Goal: Task Accomplishment & Management: Complete application form

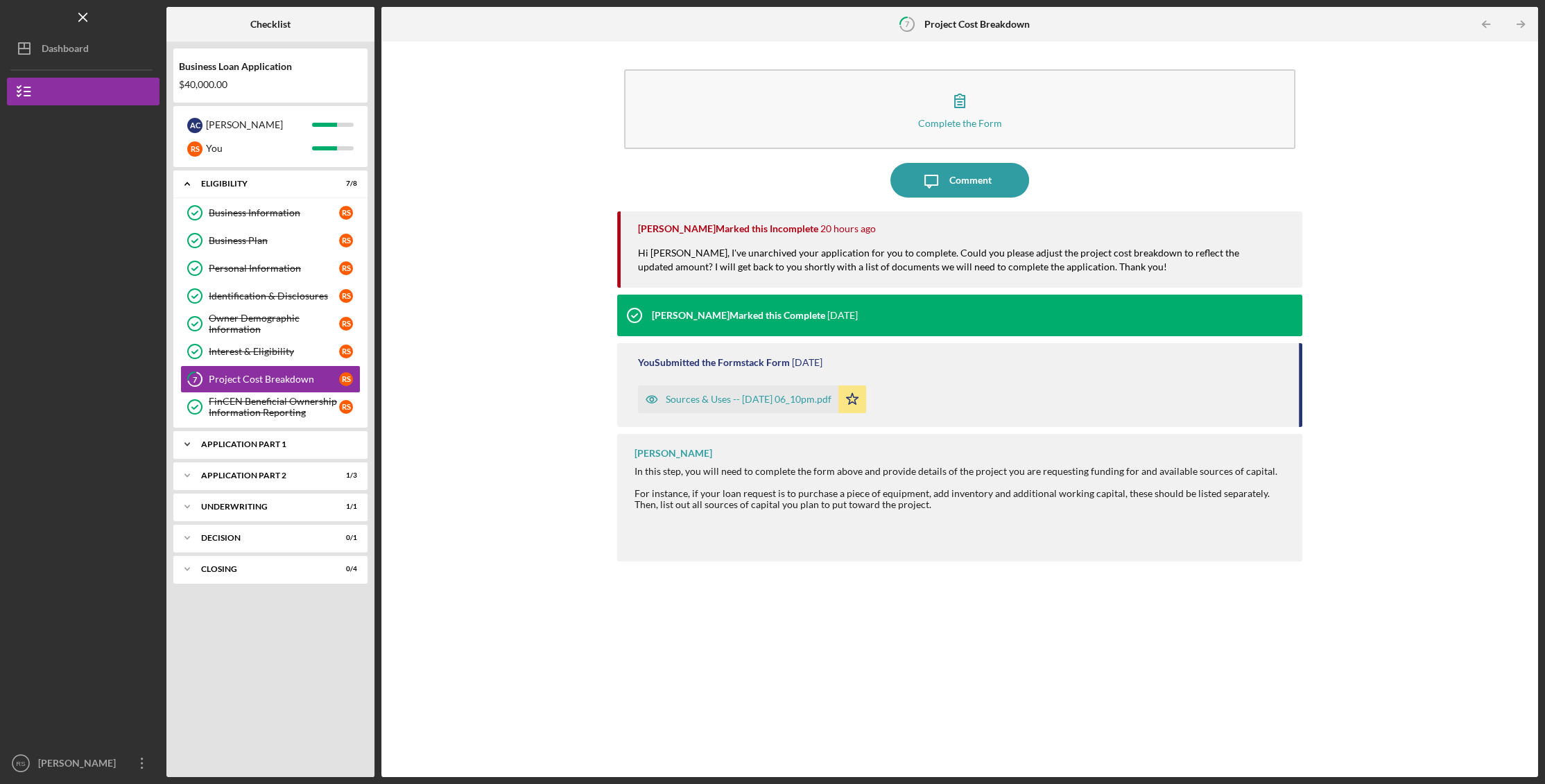
click at [187, 451] on icon "Icon/Expander" at bounding box center [188, 445] width 28 height 28
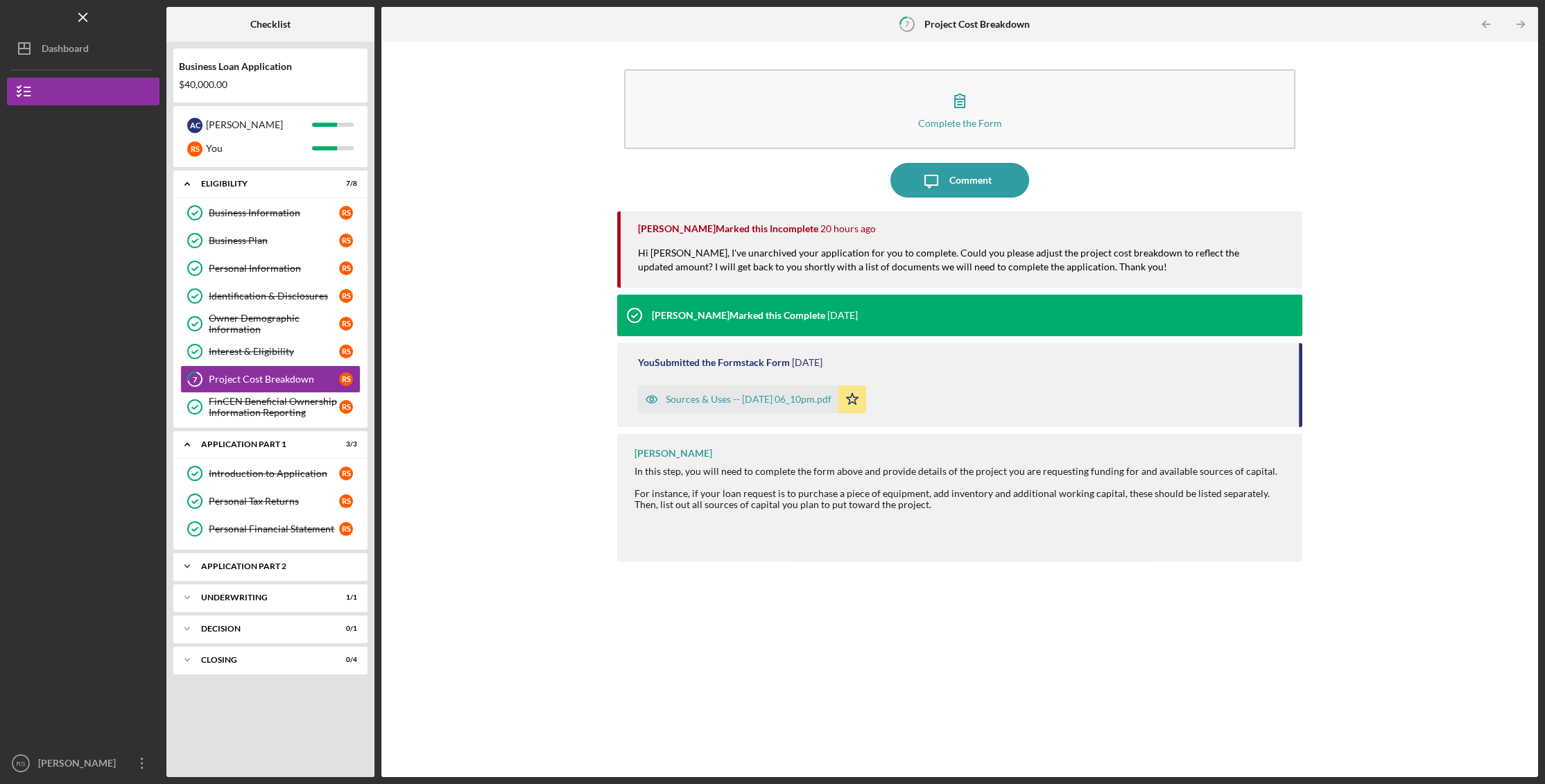
click at [185, 563] on icon "Icon/Expander" at bounding box center [188, 567] width 28 height 28
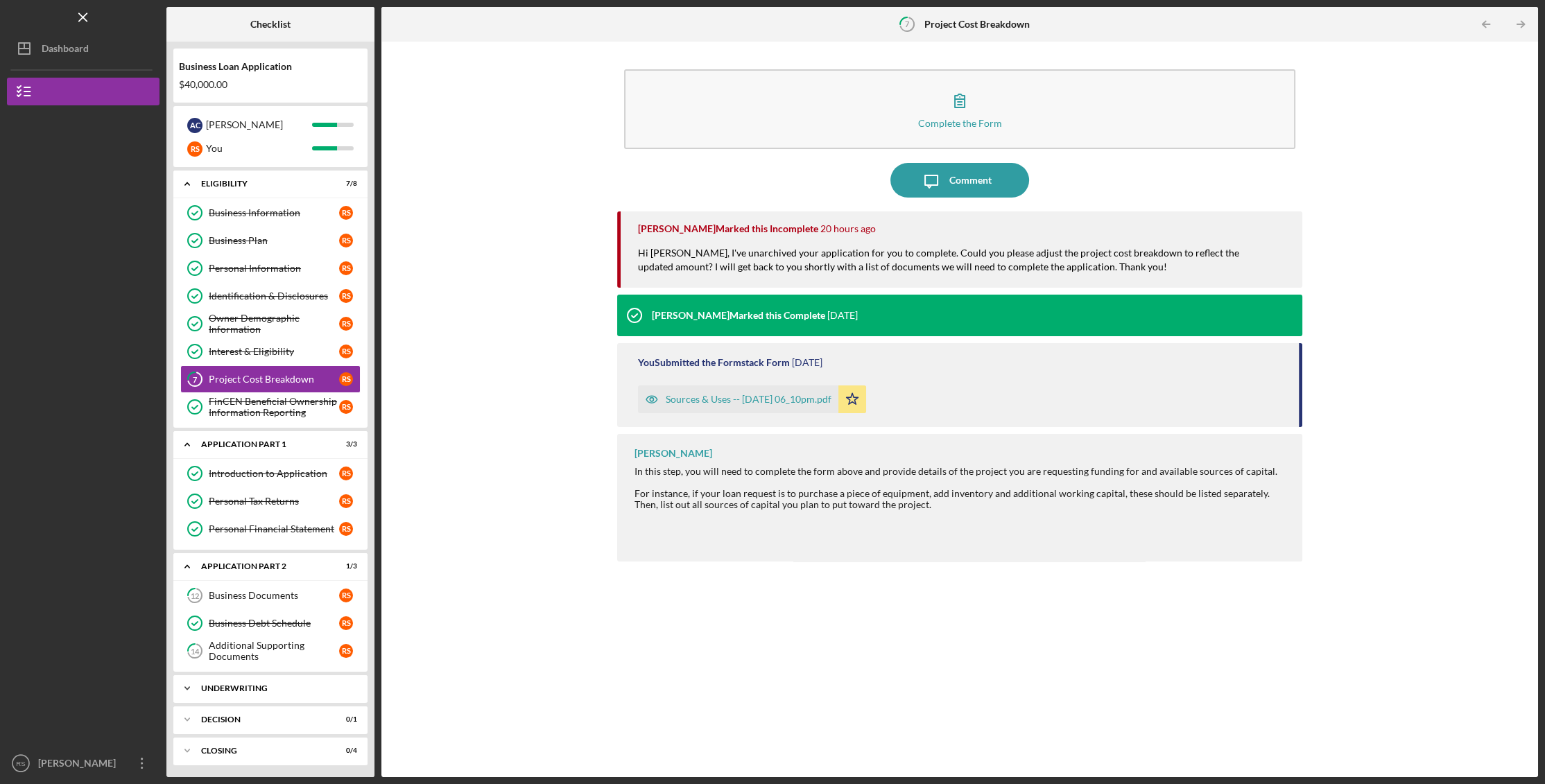
click at [187, 680] on icon "Icon/Expander" at bounding box center [188, 689] width 28 height 28
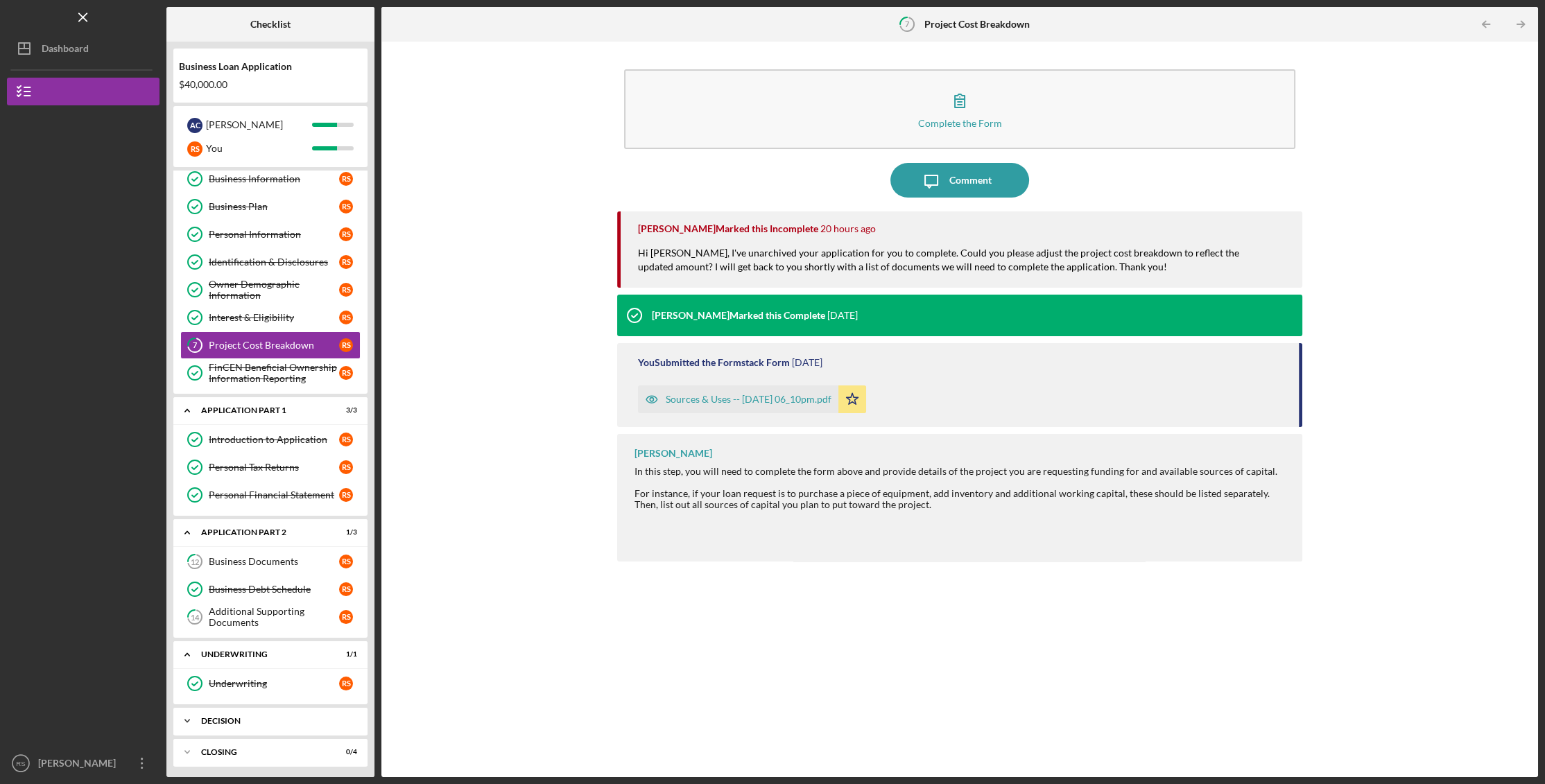
click at [193, 717] on icon "Icon/Expander" at bounding box center [188, 721] width 28 height 28
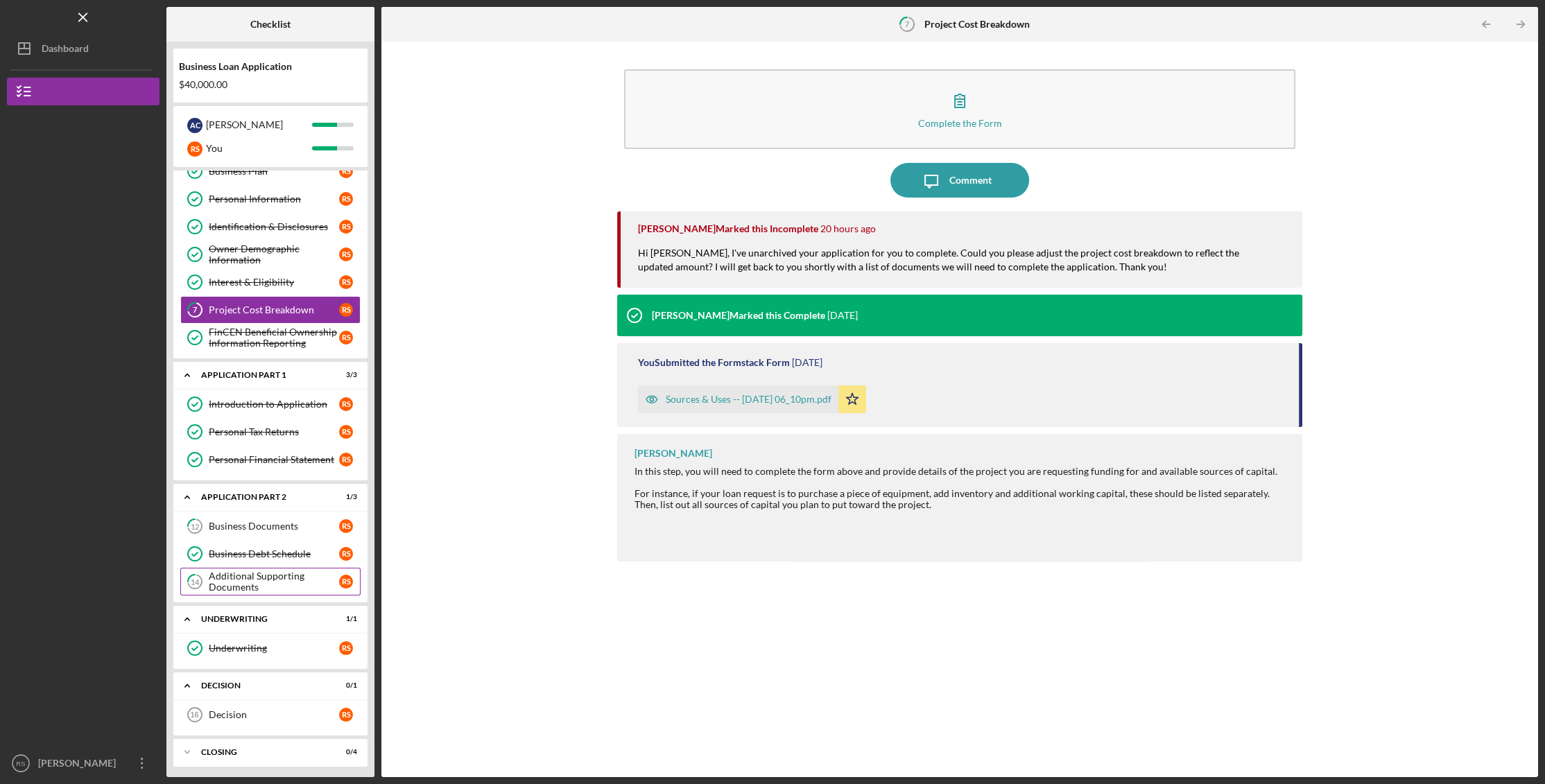
click at [251, 579] on div "Additional Supporting Documents" at bounding box center [273, 582] width 131 height 23
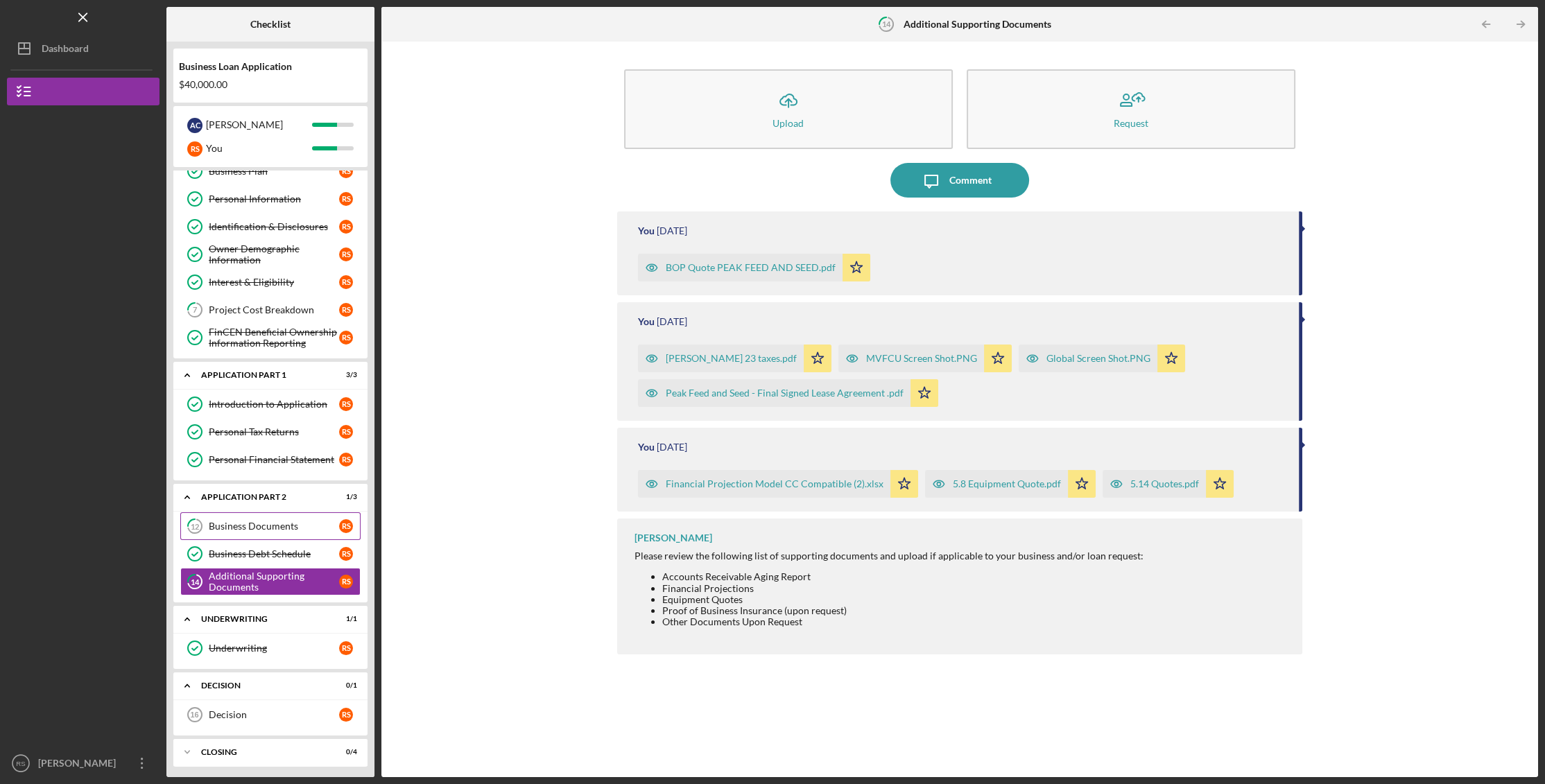
click at [240, 521] on div "Business Documents" at bounding box center [273, 527] width 131 height 11
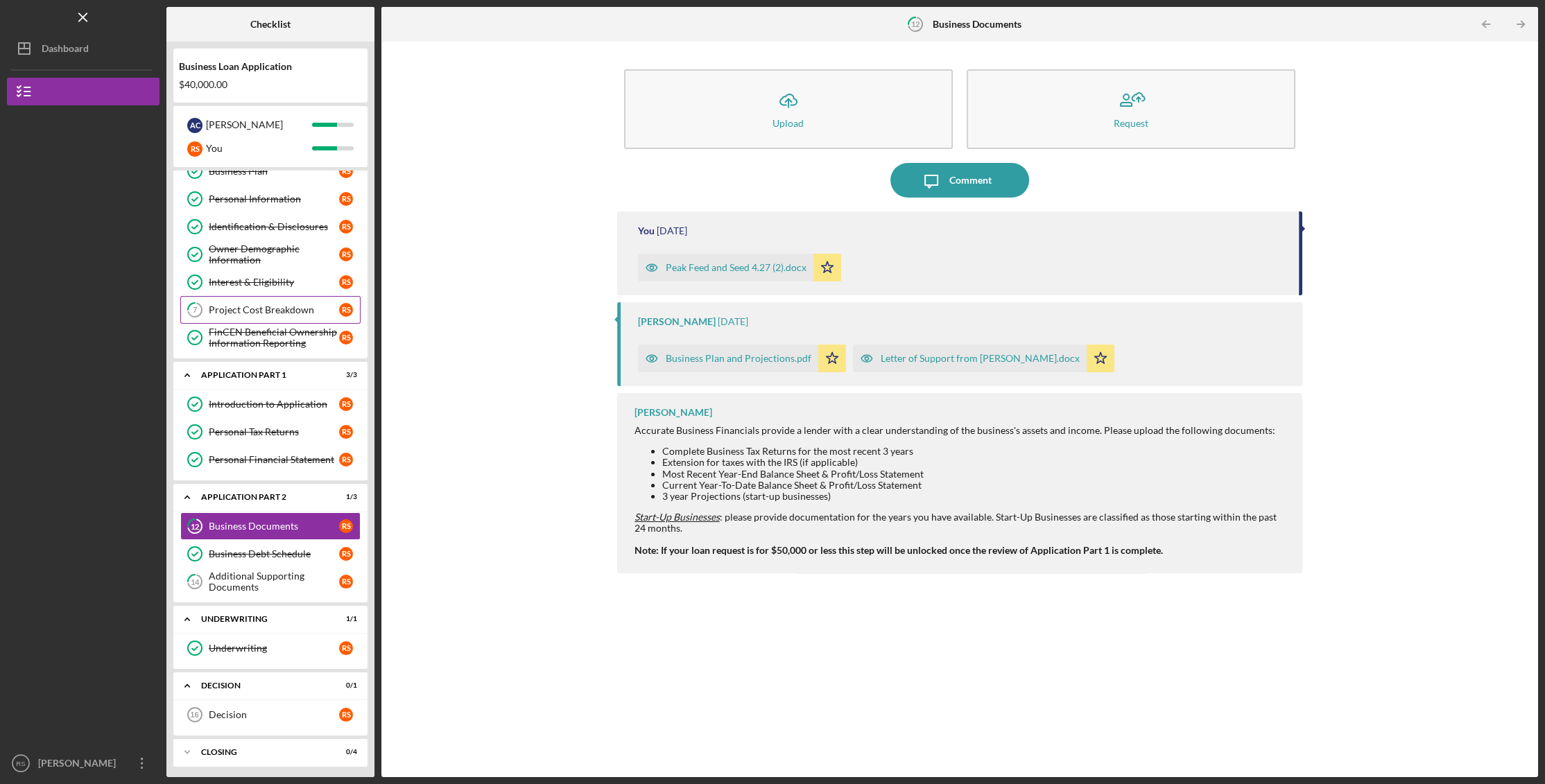
click at [270, 309] on div "Project Cost Breakdown" at bounding box center [273, 310] width 131 height 11
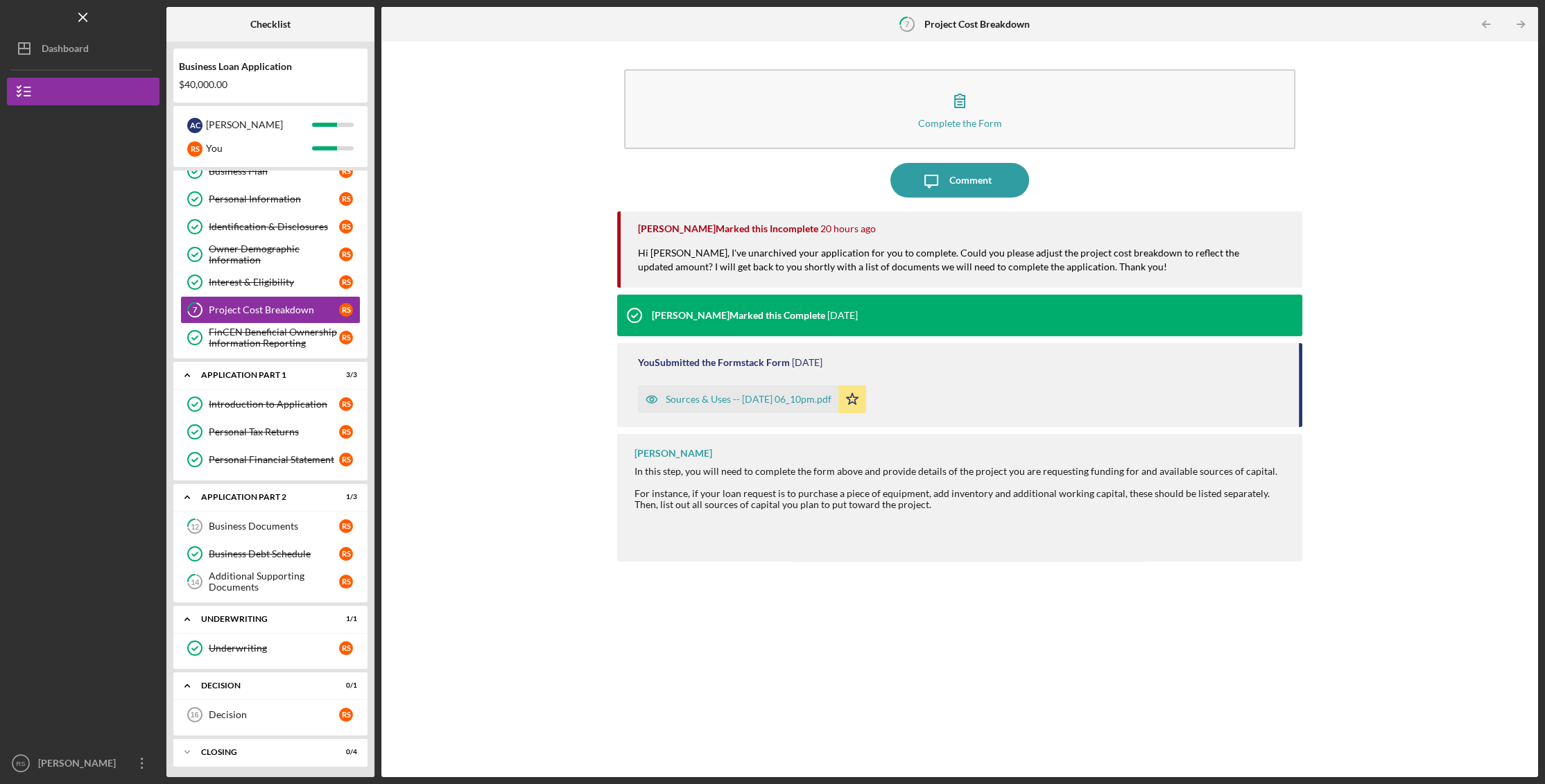
click at [772, 396] on div "Sources & Uses -- [DATE] 06_10pm.pdf" at bounding box center [749, 399] width 166 height 11
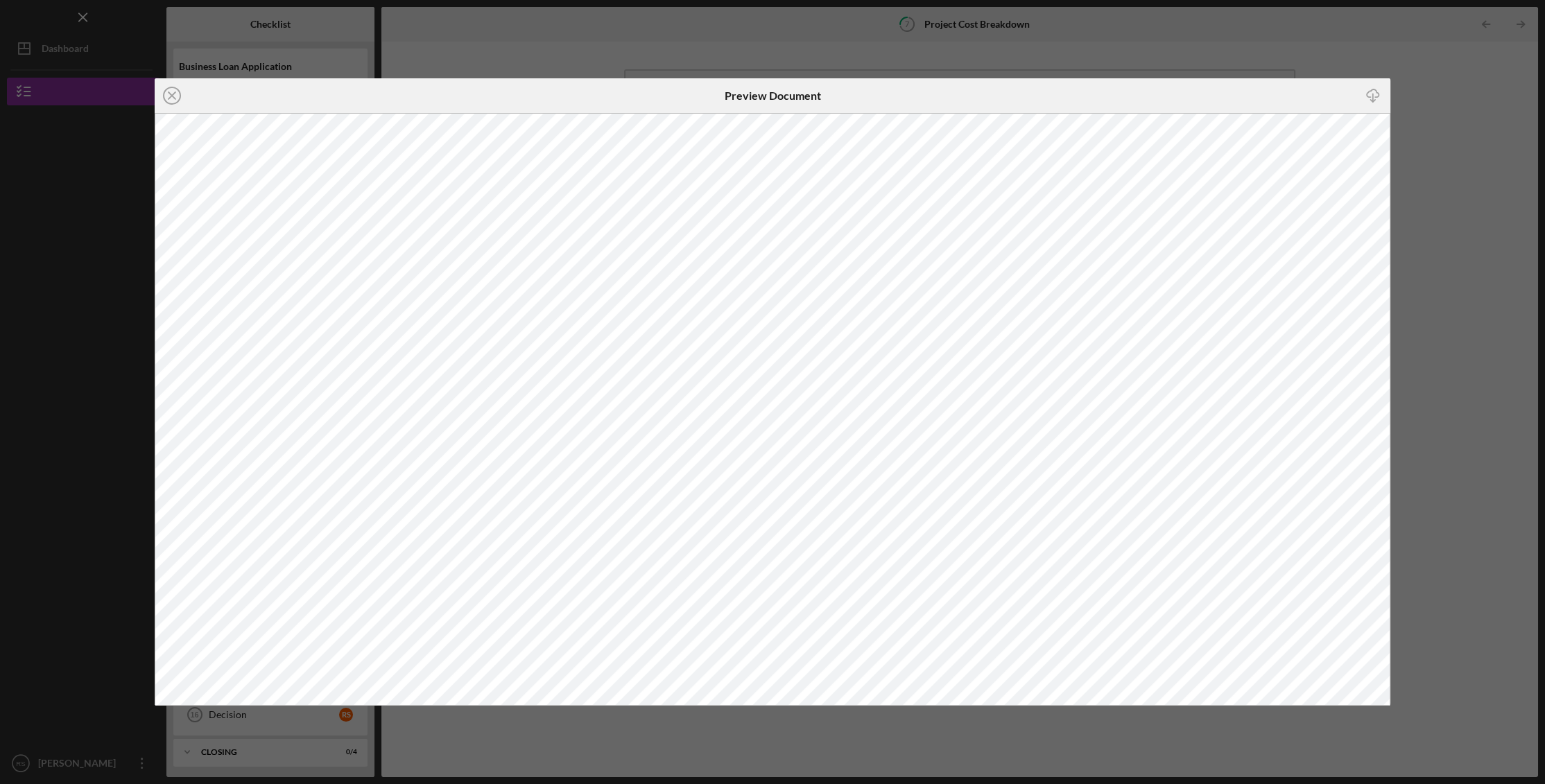
click at [1503, 217] on div "Icon/Close Preview Document Icon/Download" at bounding box center [772, 392] width 1545 height 784
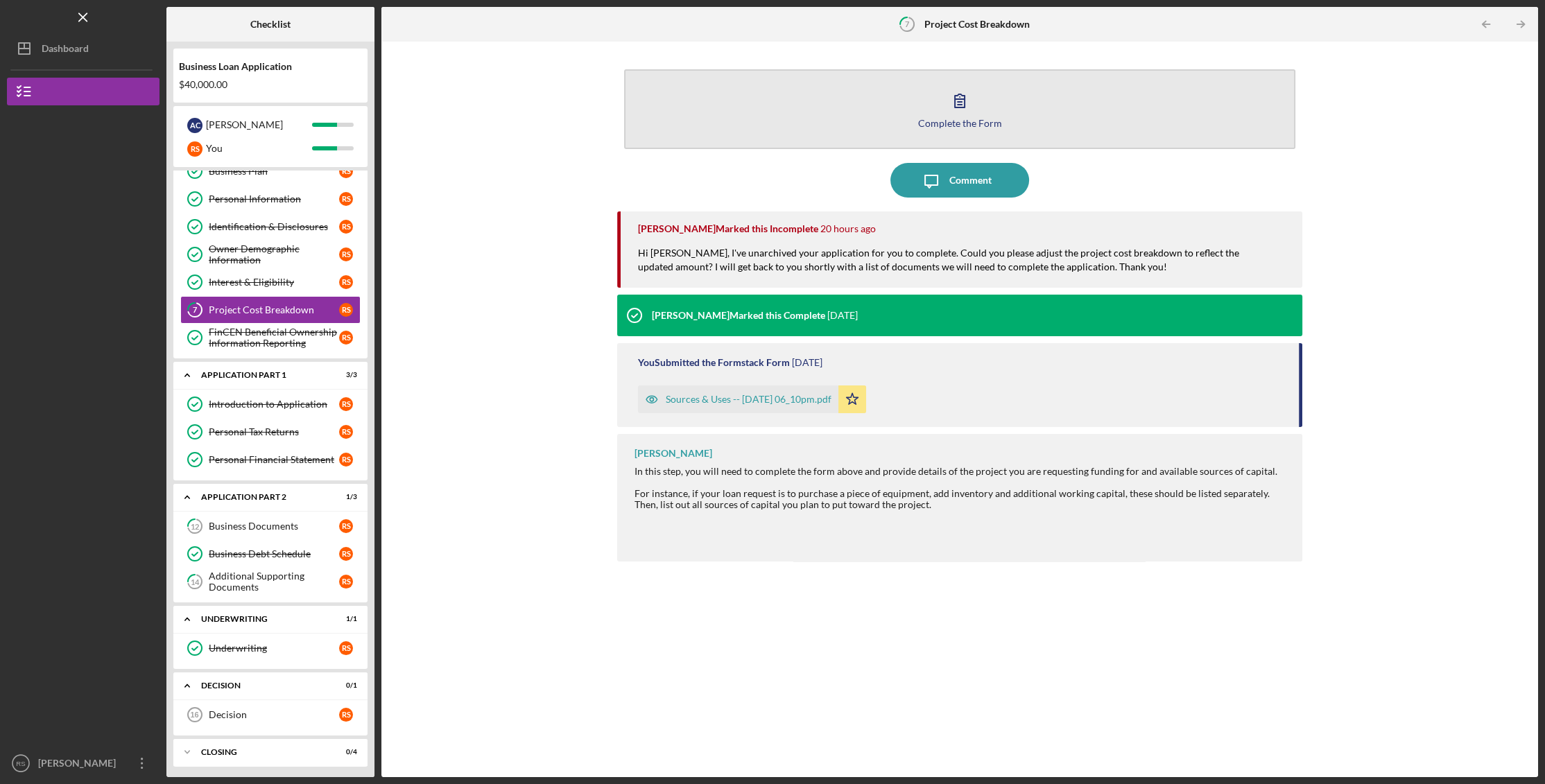
click at [960, 99] on icon "button" at bounding box center [960, 100] width 35 height 35
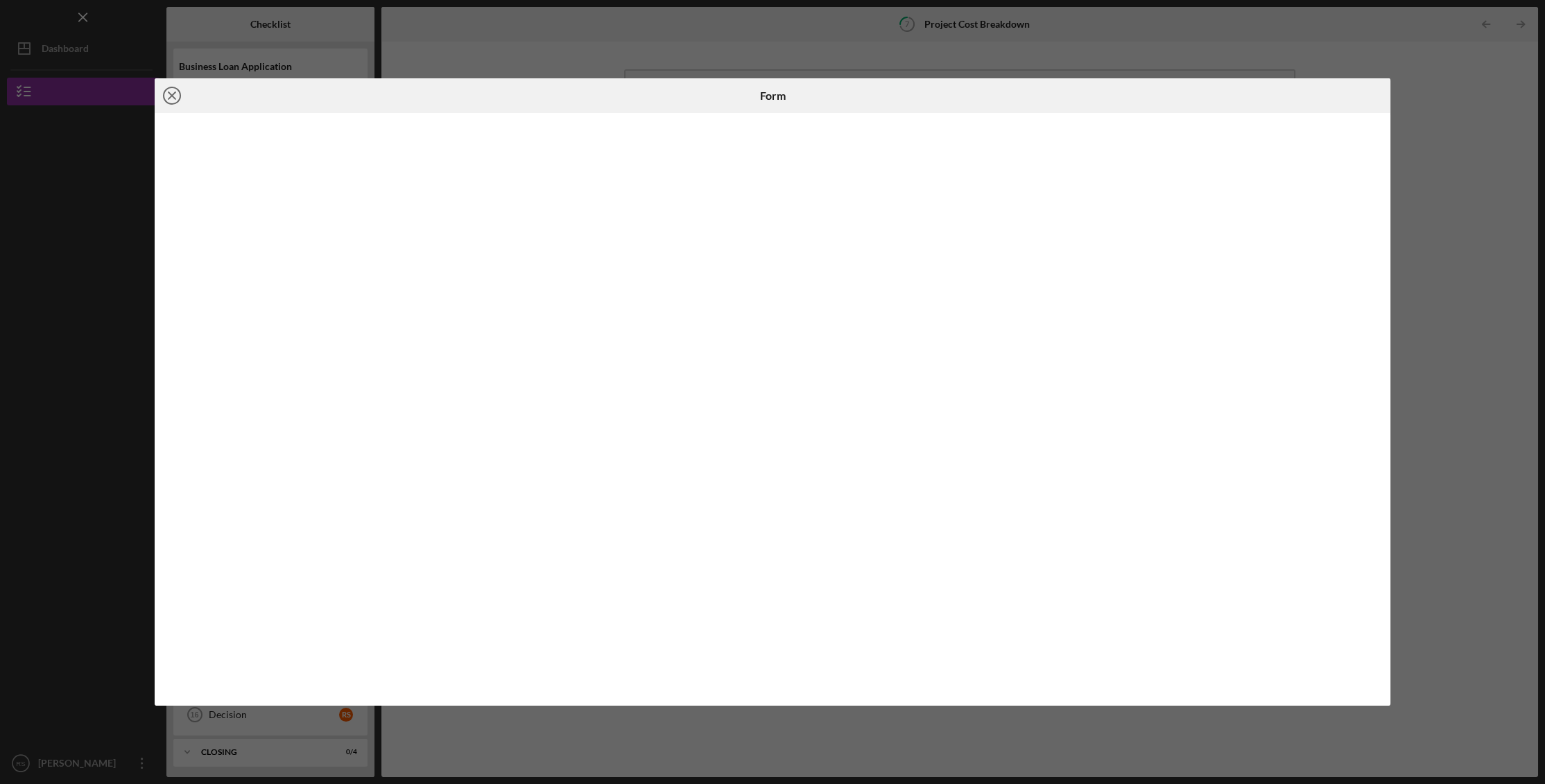
click at [168, 94] on icon "Icon/Close" at bounding box center [172, 95] width 35 height 35
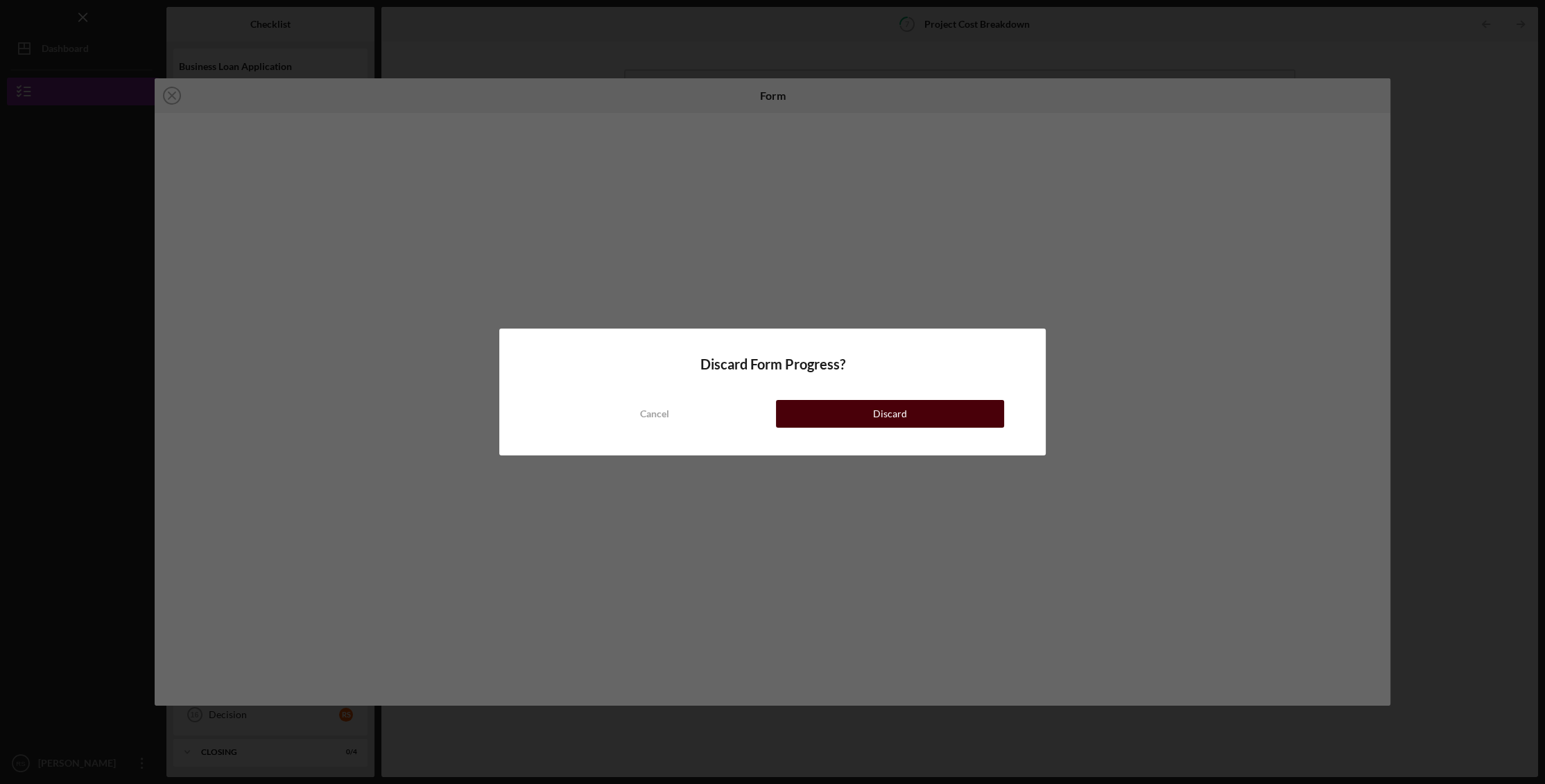
click at [940, 422] on button "Discard" at bounding box center [889, 414] width 228 height 28
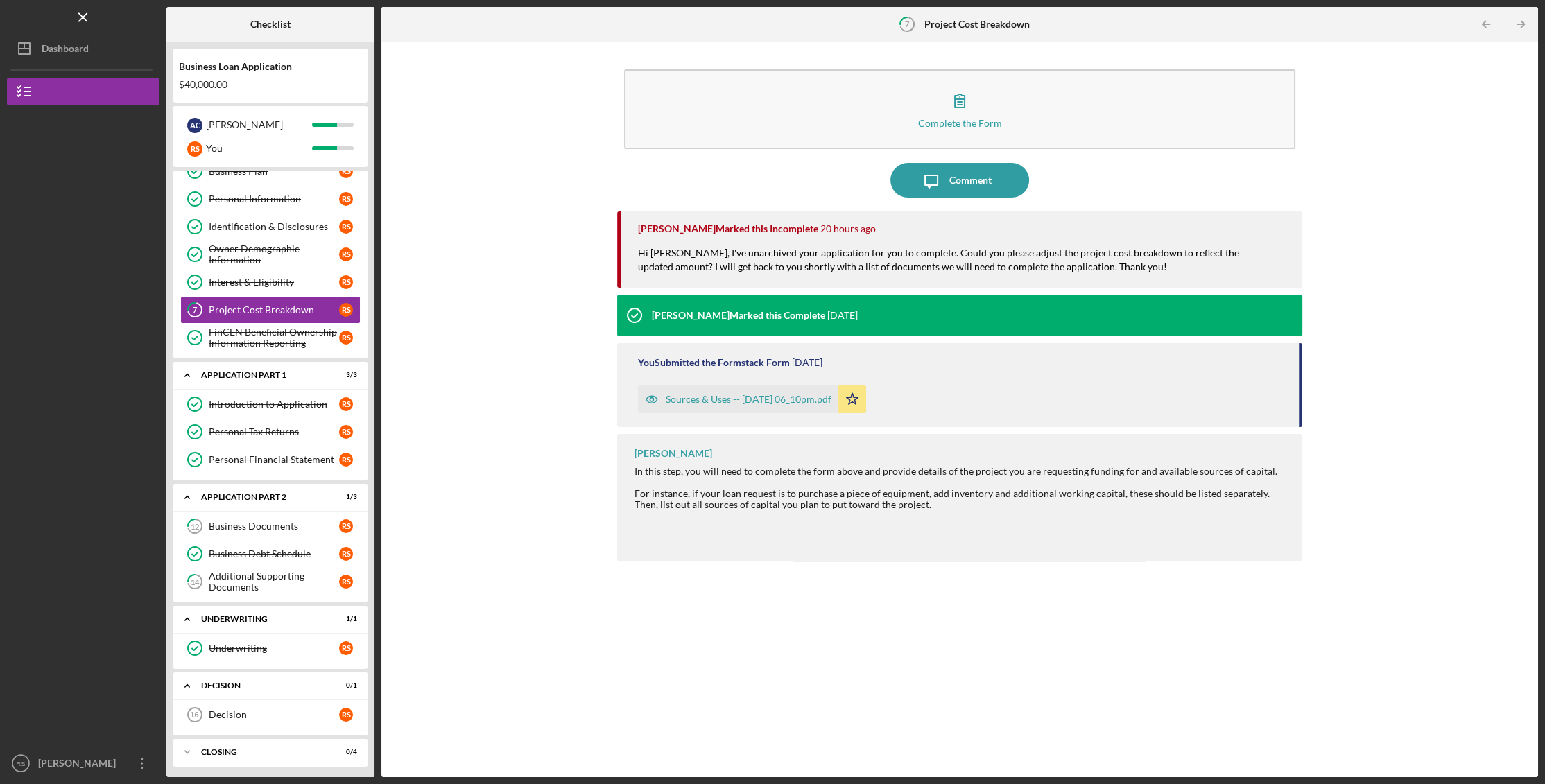
click at [742, 405] on div "Sources & Uses -- [DATE] 06_10pm.pdf" at bounding box center [749, 399] width 166 height 11
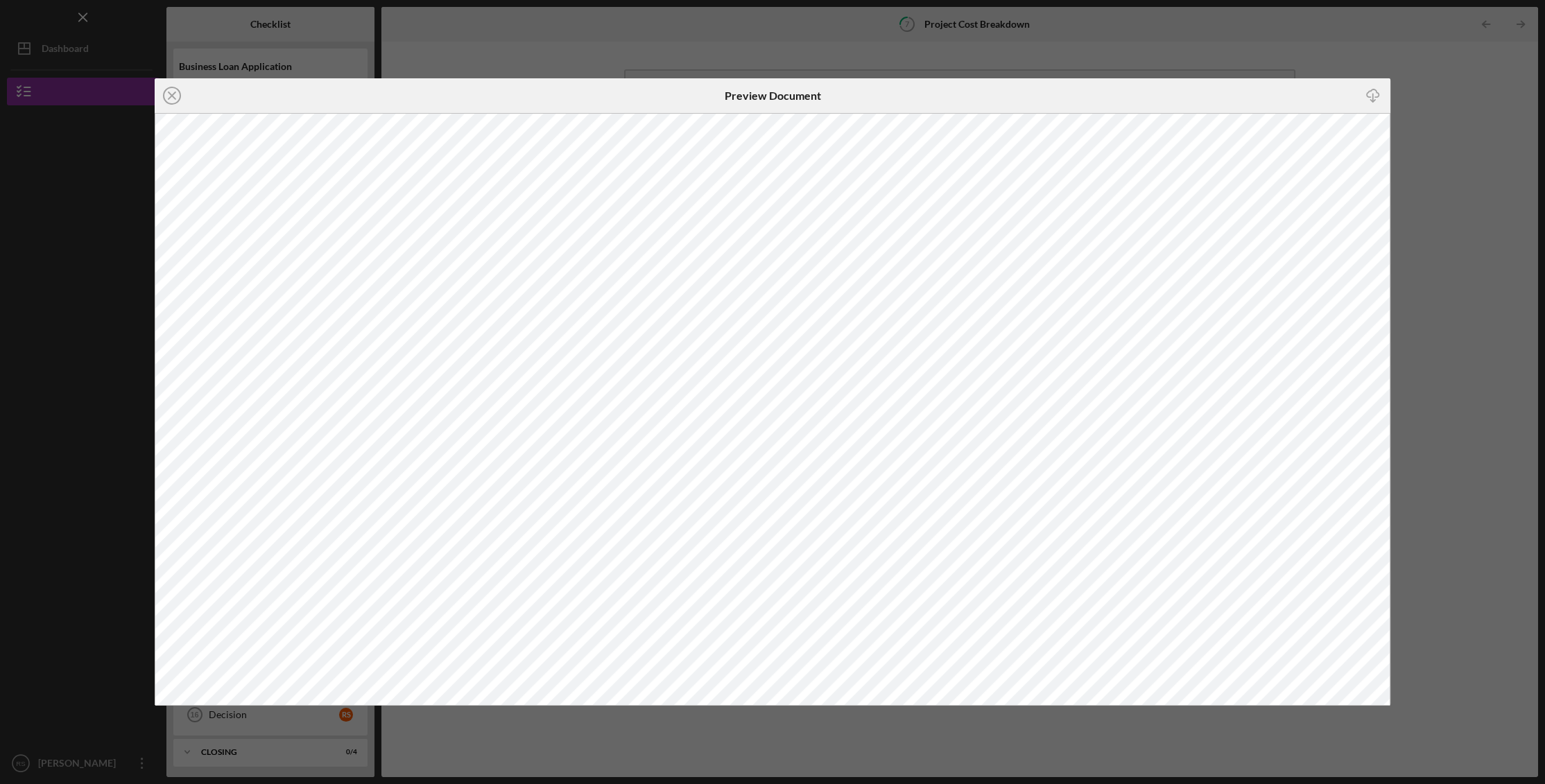
click at [1474, 172] on div "Icon/Close Preview Document Icon/Download" at bounding box center [772, 392] width 1545 height 784
